Goal: Browse casually: Explore the website without a specific task or goal

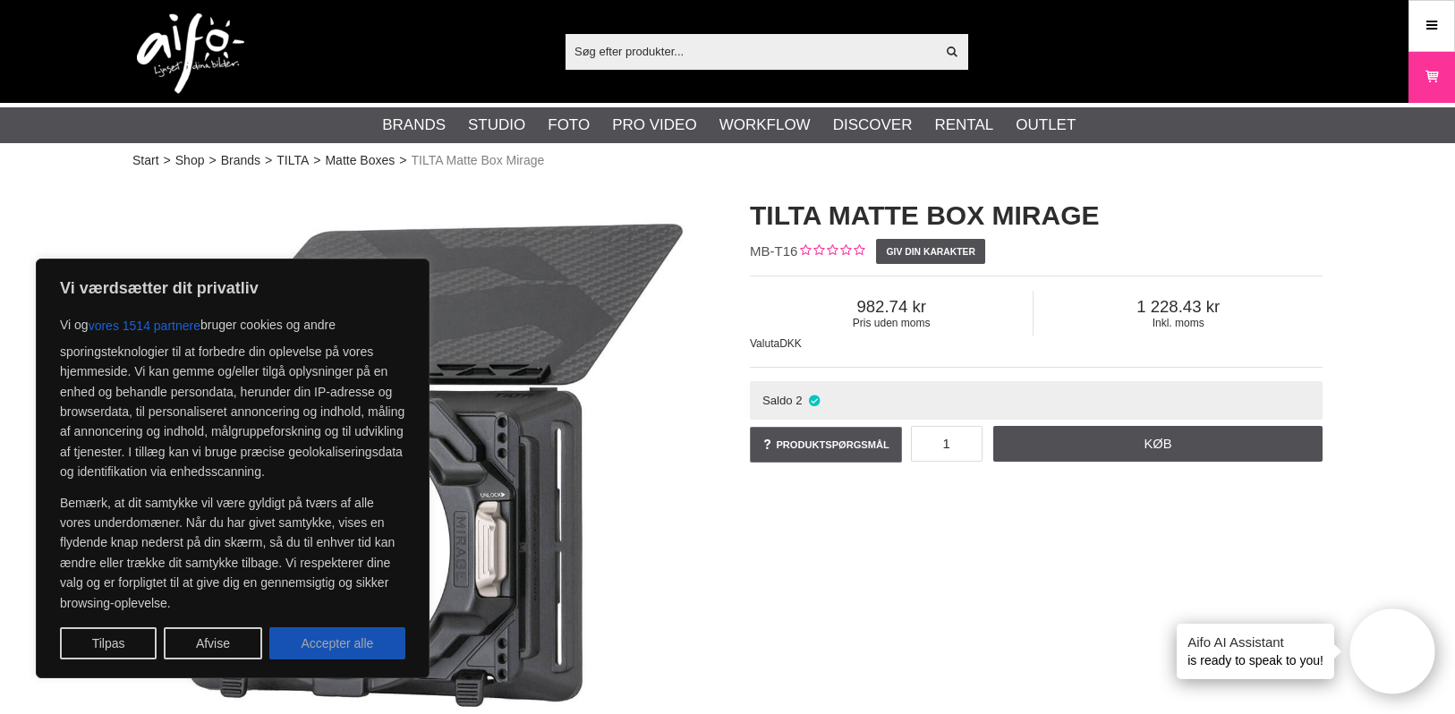
click at [332, 650] on button "Accepter alle" at bounding box center [337, 643] width 136 height 32
checkbox input "true"
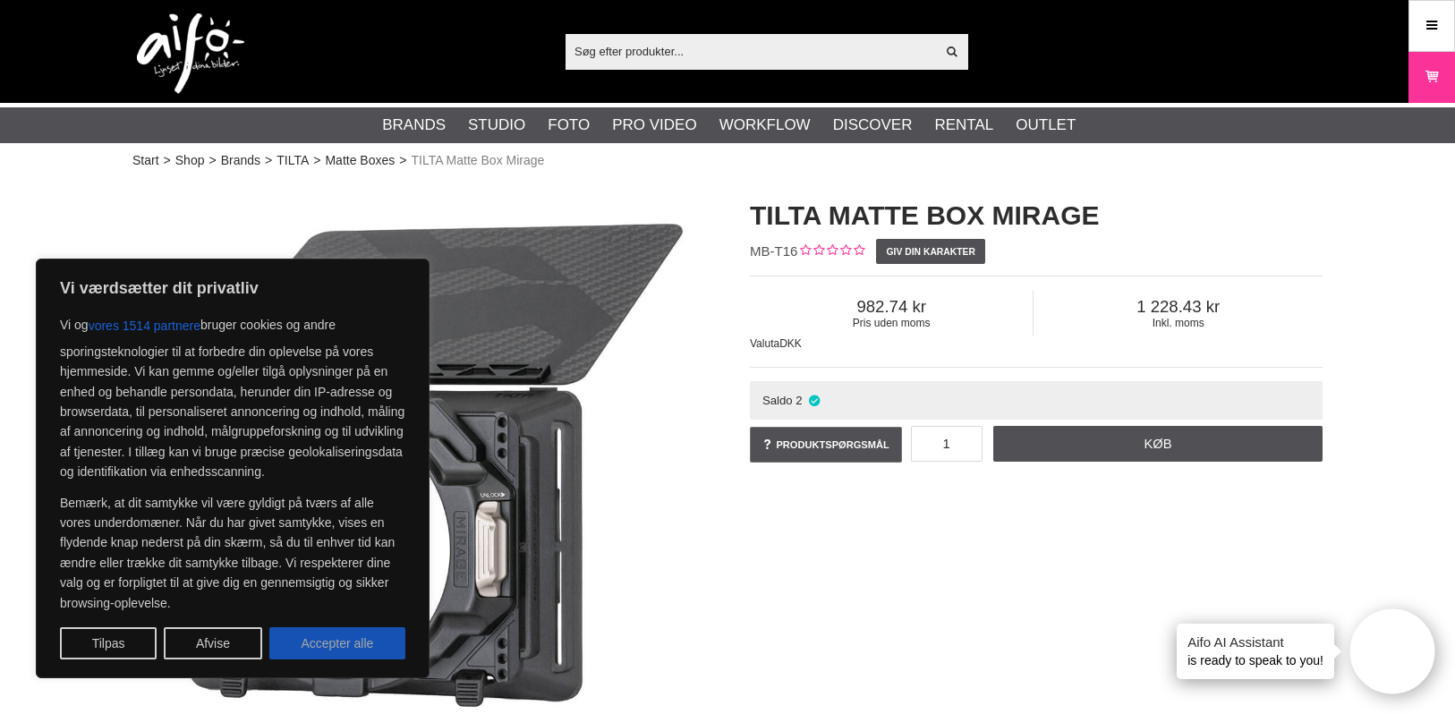
checkbox input "true"
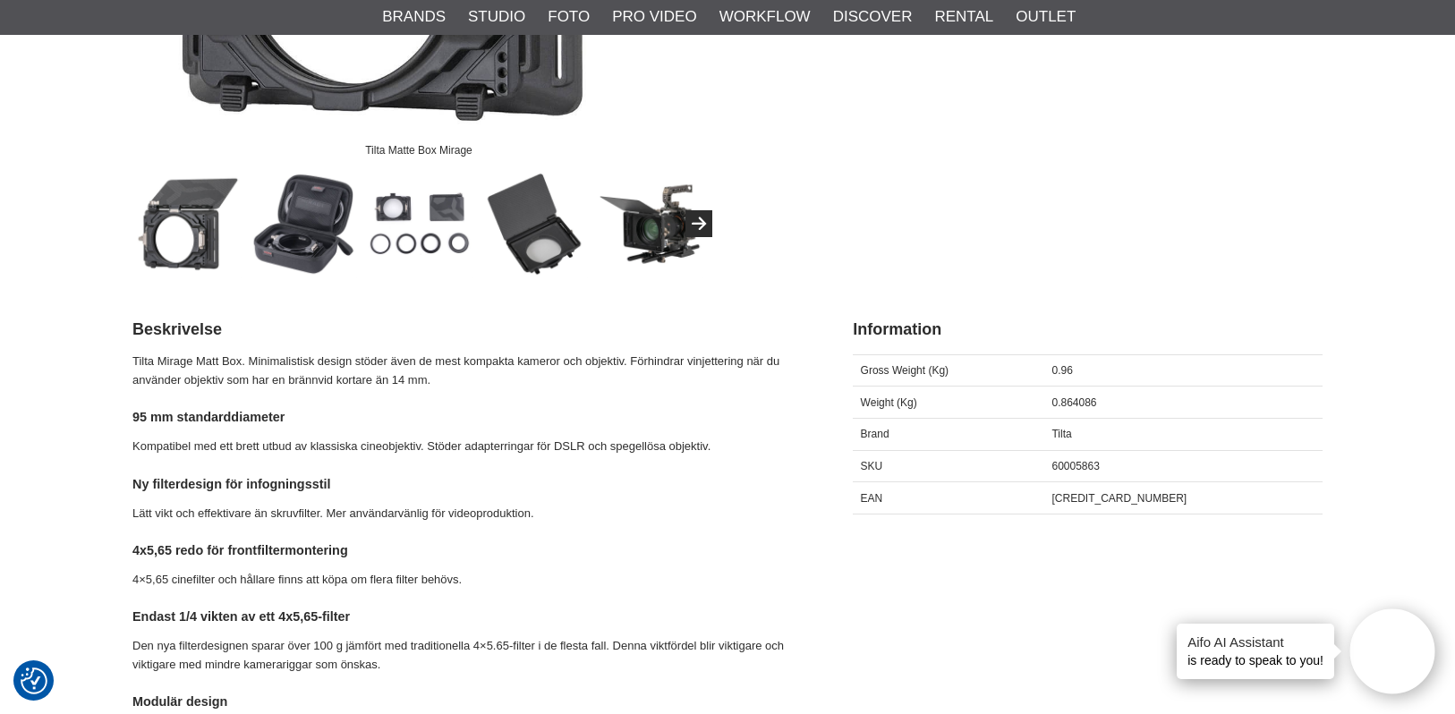
scroll to position [626, 0]
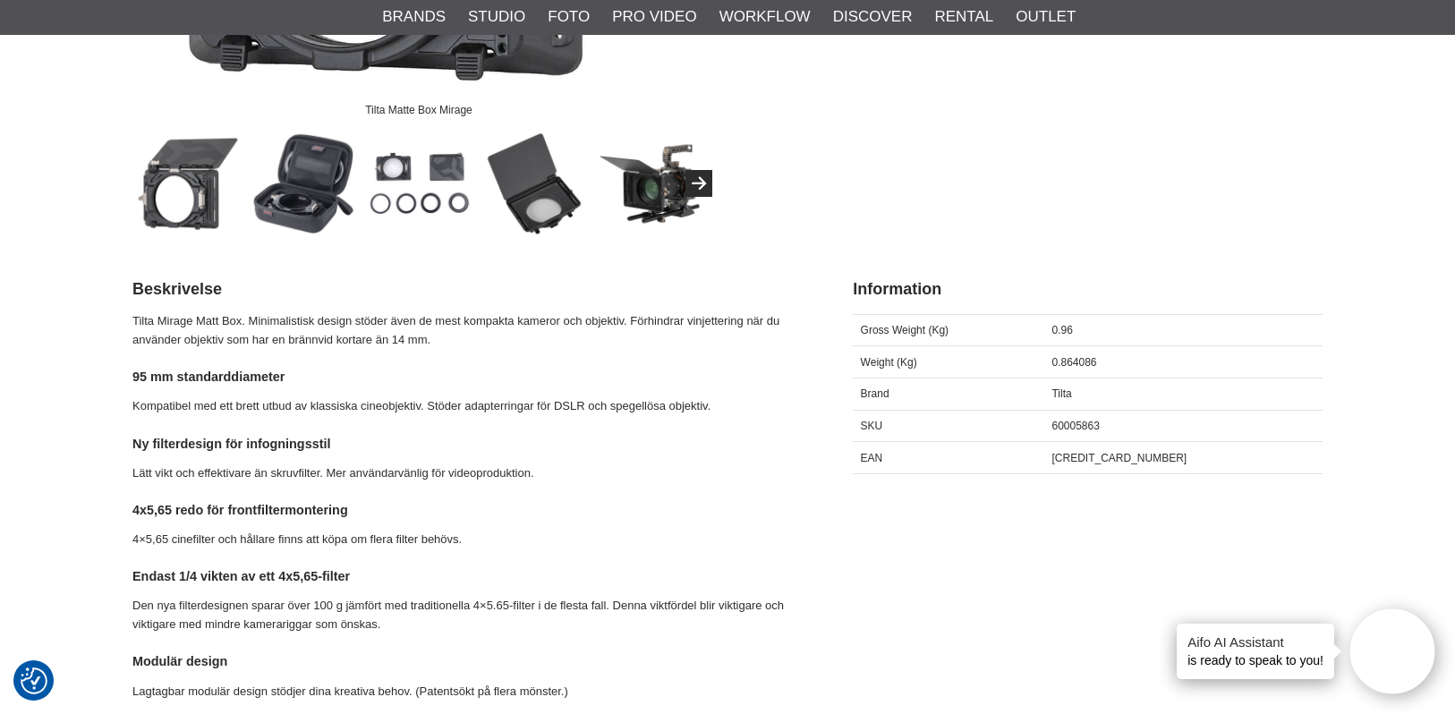
click at [395, 180] on img at bounding box center [419, 184] width 108 height 108
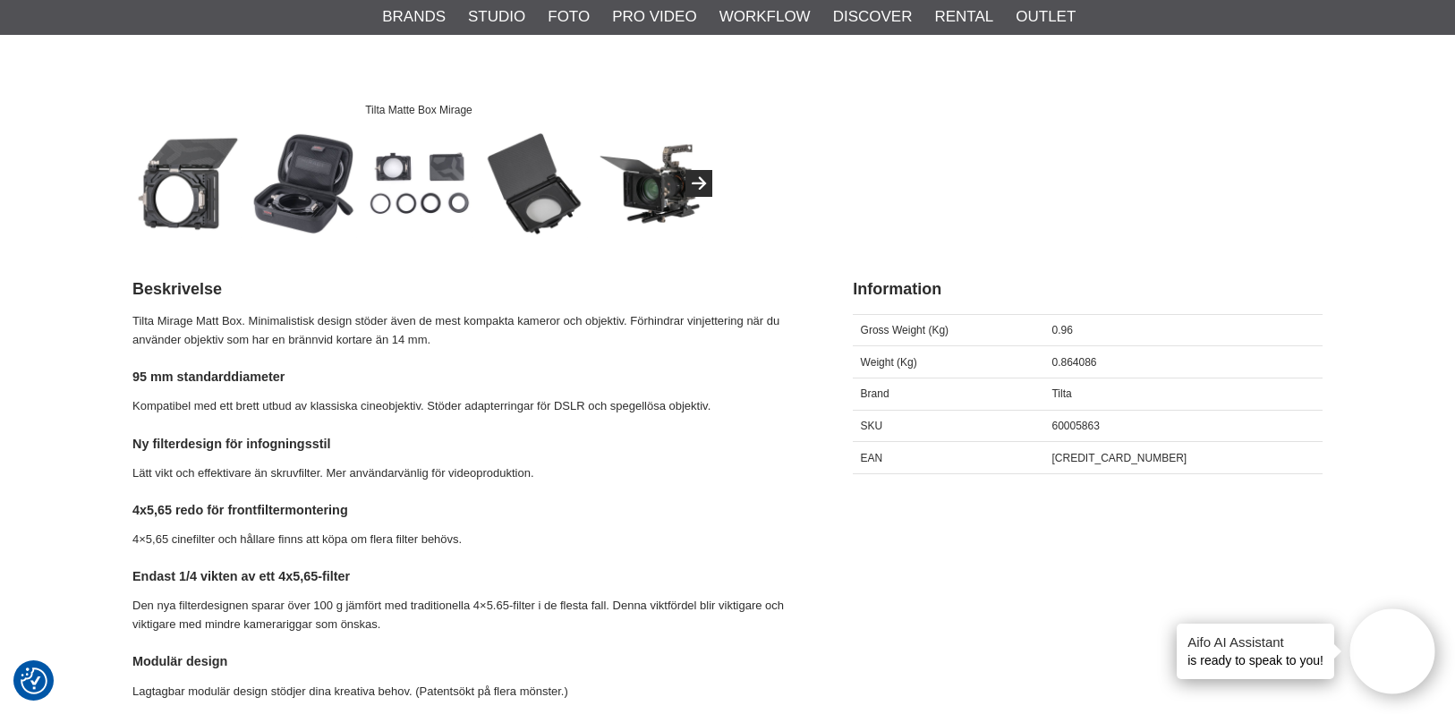
click at [398, 205] on img at bounding box center [419, 184] width 108 height 108
click at [380, 197] on img at bounding box center [419, 184] width 108 height 108
click at [428, 209] on img at bounding box center [419, 184] width 108 height 108
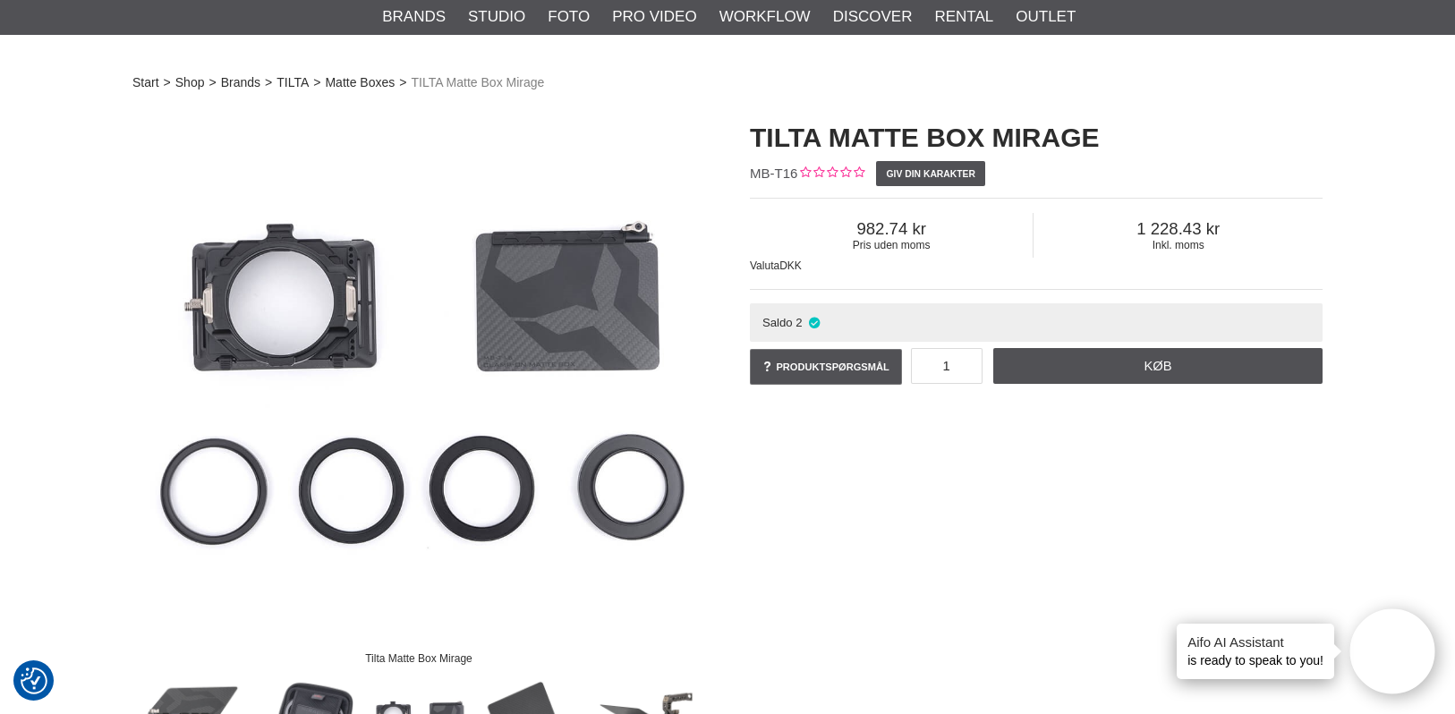
scroll to position [0, 0]
